Goal: Task Accomplishment & Management: Use online tool/utility

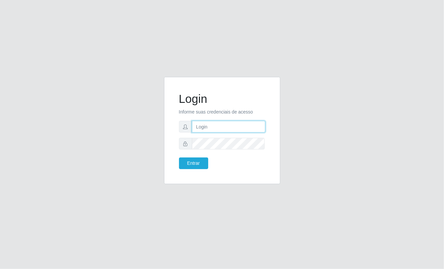
click at [218, 124] on input "text" at bounding box center [228, 127] width 73 height 12
type input "aislan@ideal"
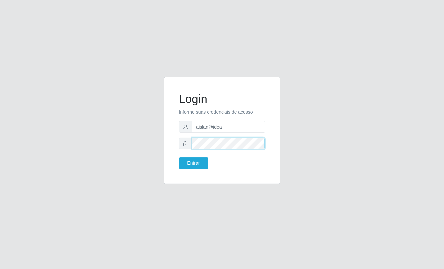
click at [179, 157] on button "Entrar" at bounding box center [193, 163] width 29 height 12
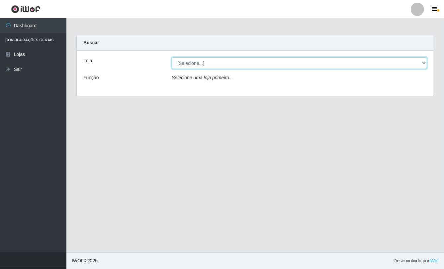
click at [211, 63] on select "[Selecione...] Ideal - Conceição" at bounding box center [300, 63] width 256 height 12
select select "231"
click at [172, 57] on select "[Selecione...] Ideal - Conceição" at bounding box center [300, 63] width 256 height 12
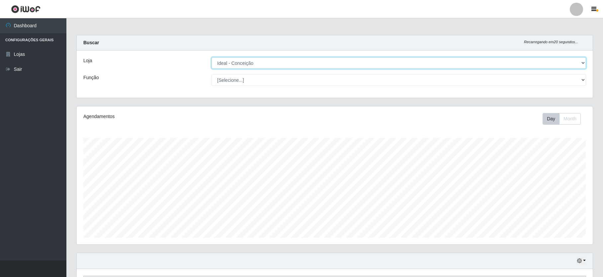
click at [444, 60] on select "[Selecione...] Ideal - Conceição" at bounding box center [399, 63] width 375 height 12
click at [212, 57] on select "[Selecione...] Ideal - Conceição" at bounding box center [399, 63] width 375 height 12
click at [444, 63] on select "[Selecione...] Ideal - Conceição" at bounding box center [399, 63] width 375 height 12
click at [212, 57] on select "[Selecione...] Ideal - Conceição" at bounding box center [399, 63] width 375 height 12
click at [444, 64] on select "[Selecione...] Ideal - Conceição" at bounding box center [399, 63] width 375 height 12
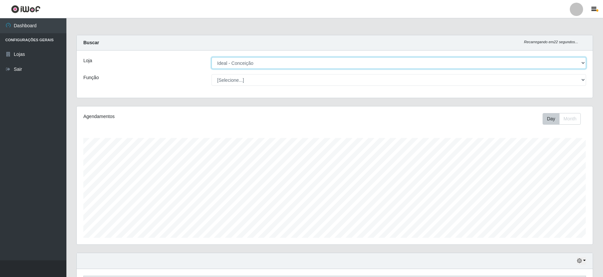
click at [212, 57] on select "[Selecione...] Ideal - Conceição" at bounding box center [399, 63] width 375 height 12
